Goal: Task Accomplishment & Management: Use online tool/utility

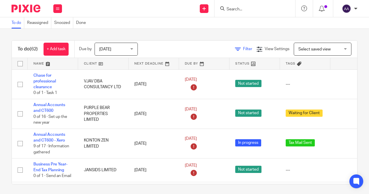
click at [235, 48] on icon at bounding box center [238, 49] width 6 height 6
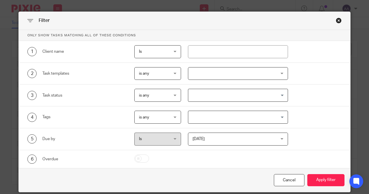
click at [206, 74] on div at bounding box center [238, 73] width 100 height 13
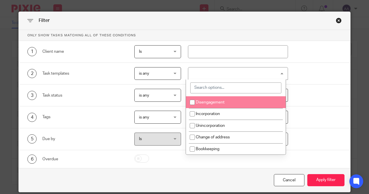
click at [201, 88] on input "search" at bounding box center [235, 87] width 91 height 11
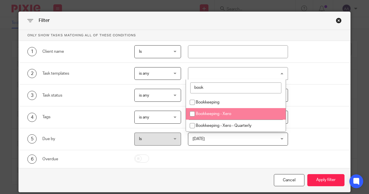
type input "book"
click at [205, 112] on span "Bookkeeping - Xero" at bounding box center [213, 114] width 35 height 4
checkbox input "true"
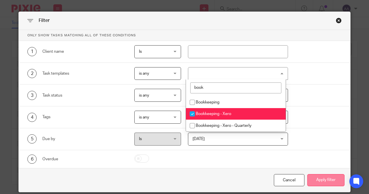
click at [318, 175] on button "Apply filter" at bounding box center [325, 180] width 37 height 12
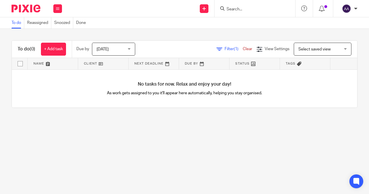
click at [242, 48] on link "Clear" at bounding box center [247, 49] width 10 height 4
click at [349, 8] on img at bounding box center [346, 8] width 9 height 9
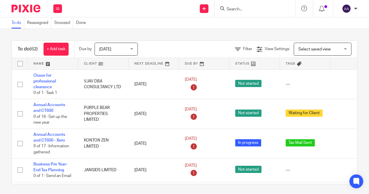
click at [348, 7] on img at bounding box center [346, 8] width 9 height 9
click at [332, 37] on li "Logout" at bounding box center [335, 40] width 38 height 8
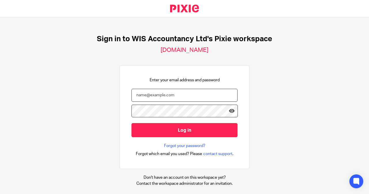
click at [180, 98] on input "email" at bounding box center [184, 95] width 106 height 13
type input "methara@wis-accountancy.co.uk"
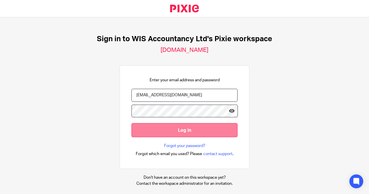
click at [190, 132] on input "Log in" at bounding box center [184, 130] width 106 height 14
